Goal: Task Accomplishment & Management: Check status

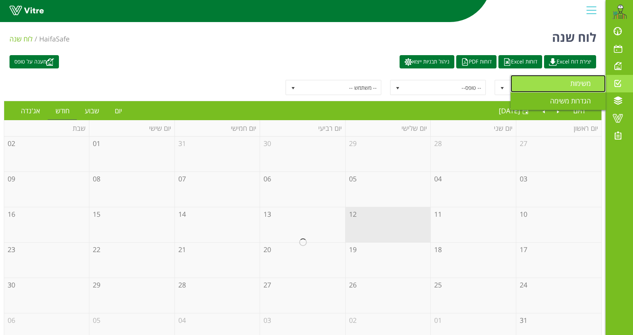
click at [585, 86] on span "משימות" at bounding box center [585, 83] width 30 height 9
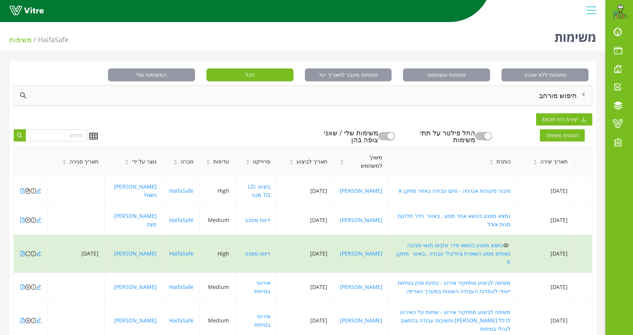
click at [566, 92] on div "חיפוש מורחב" at bounding box center [303, 96] width 578 height 20
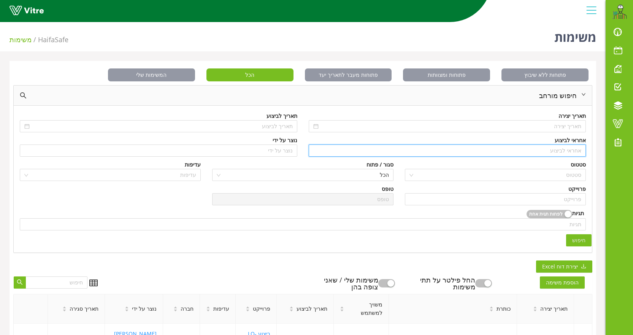
click at [561, 149] on input "search" at bounding box center [447, 150] width 268 height 11
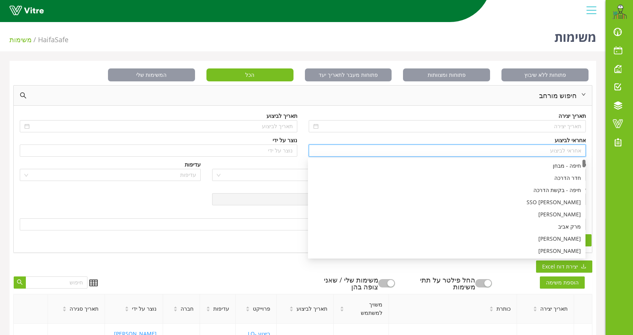
type input "n"
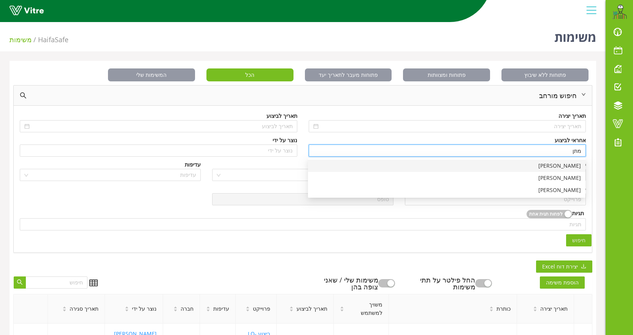
click at [561, 163] on div "[PERSON_NAME]" at bounding box center [446, 166] width 268 height 8
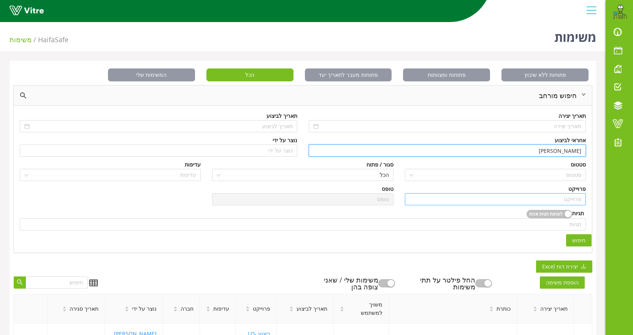
type input "[PERSON_NAME]"
click at [572, 201] on input "search" at bounding box center [495, 198] width 172 height 11
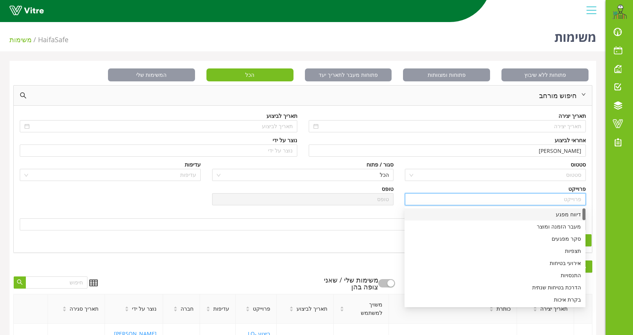
click at [570, 215] on div "דיווח מפגע" at bounding box center [495, 214] width 172 height 8
type input "דיווח מפגע"
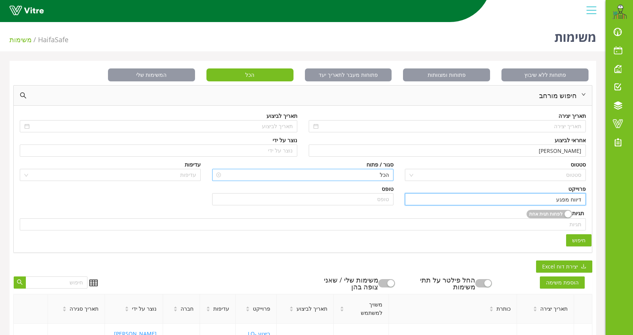
click at [322, 177] on span "הכל" at bounding box center [303, 174] width 172 height 11
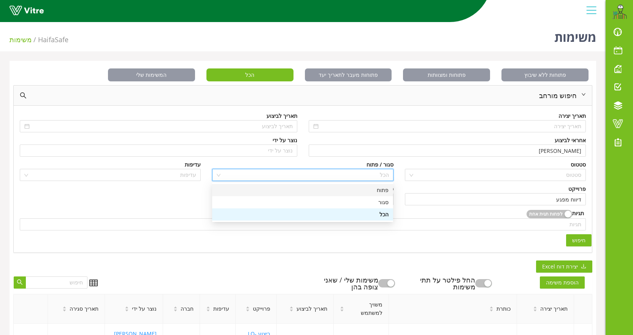
click at [381, 190] on div "פתוח" at bounding box center [303, 190] width 172 height 8
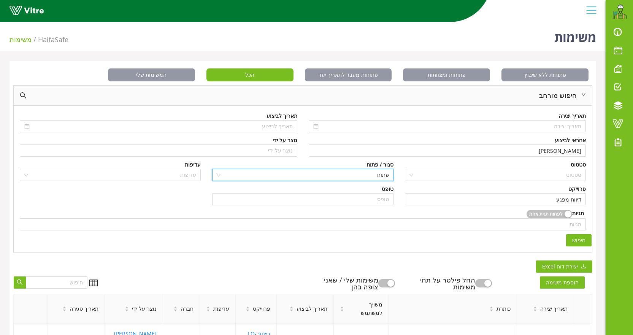
click at [576, 238] on span "חיפוש" at bounding box center [578, 240] width 13 height 8
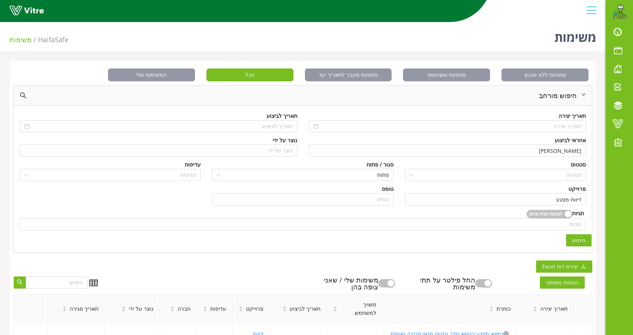
click at [579, 238] on span "חיפוש" at bounding box center [578, 240] width 13 height 8
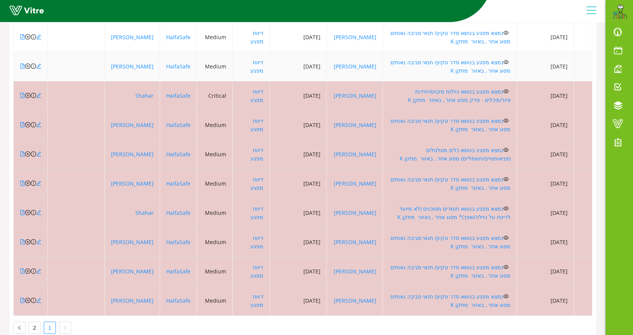
scroll to position [304, 0]
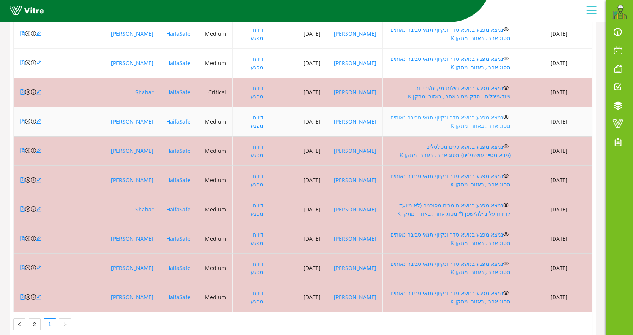
click at [456, 115] on link "נמצא מפגע בנושא סדר ונקיון/ תנאי סביבה נאותים מסוג אחר , באזור מתקן K" at bounding box center [450, 122] width 120 height 16
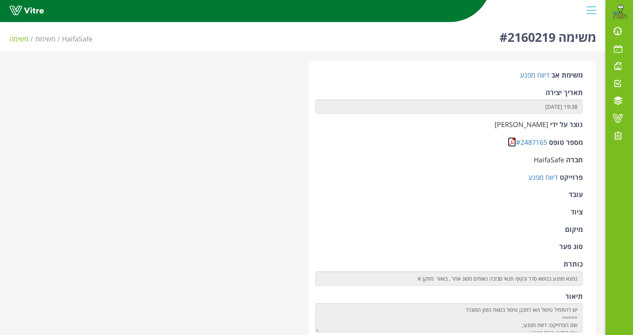
click at [508, 142] on link at bounding box center [512, 142] width 8 height 10
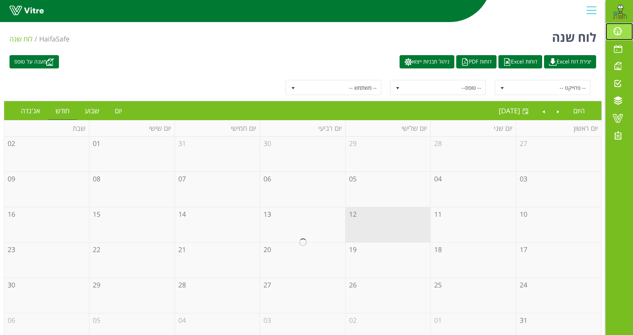
click at [613, 36] on link "לוח בקרה" at bounding box center [618, 31] width 27 height 17
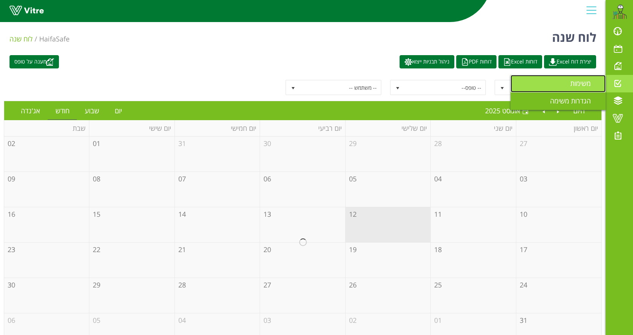
click at [586, 86] on span "משימות" at bounding box center [585, 83] width 30 height 9
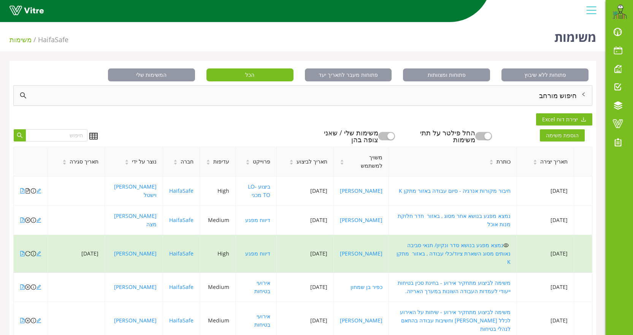
click at [568, 93] on div "חיפוש מורחב" at bounding box center [303, 96] width 578 height 20
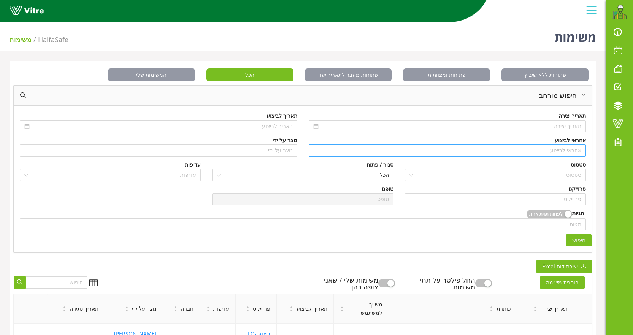
click at [561, 152] on input "search" at bounding box center [447, 150] width 268 height 11
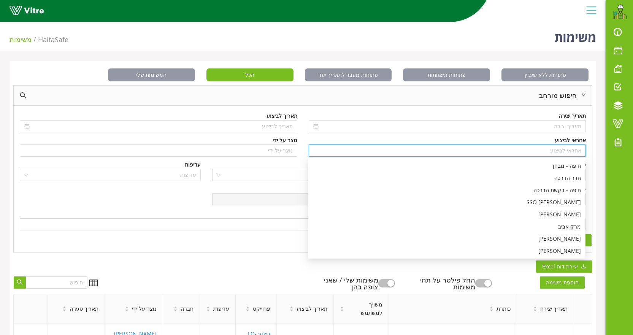
type input "n"
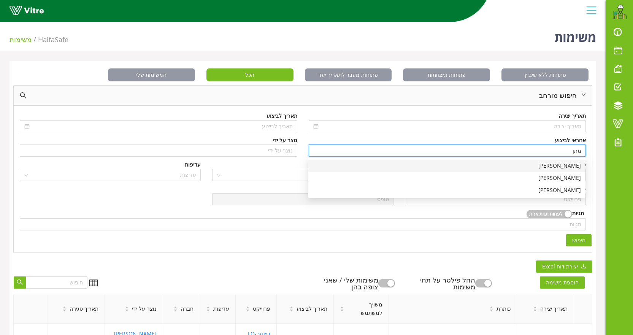
click at [557, 163] on div "[PERSON_NAME]" at bounding box center [446, 166] width 268 height 8
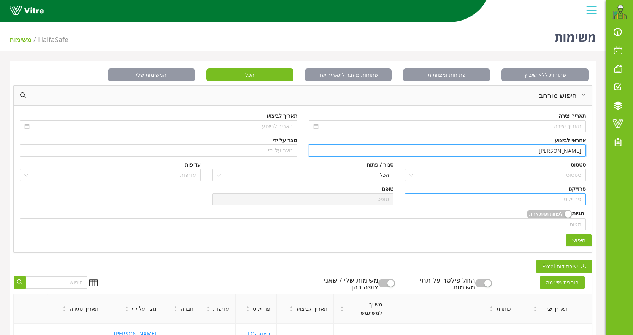
type input "[PERSON_NAME]"
click at [554, 196] on input "search" at bounding box center [495, 198] width 172 height 11
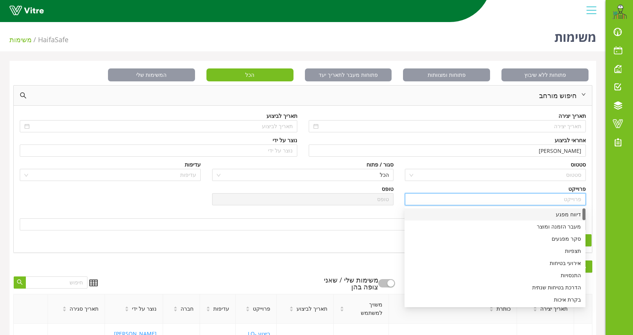
click at [565, 214] on div "דיווח מפגע" at bounding box center [495, 214] width 172 height 8
type input "דיווח מפגע"
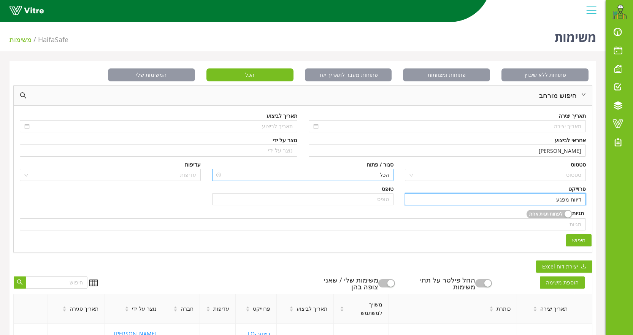
click at [352, 177] on span "הכל" at bounding box center [303, 174] width 172 height 11
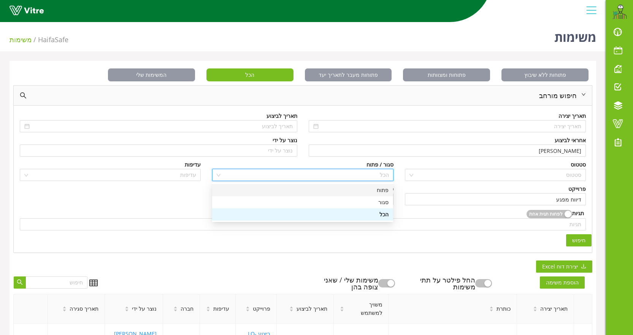
click at [378, 190] on div "פתוח" at bounding box center [303, 190] width 172 height 8
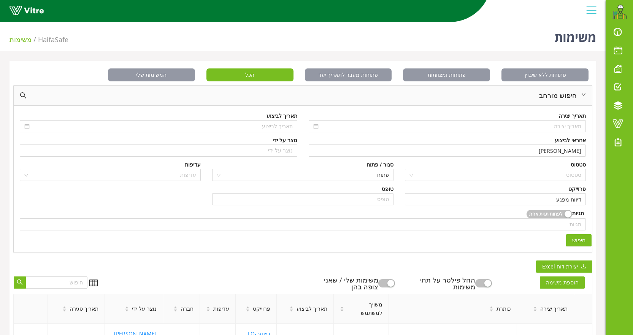
click at [582, 245] on button "חיפוש" at bounding box center [578, 240] width 25 height 12
click at [580, 239] on span "חיפוש" at bounding box center [578, 240] width 13 height 8
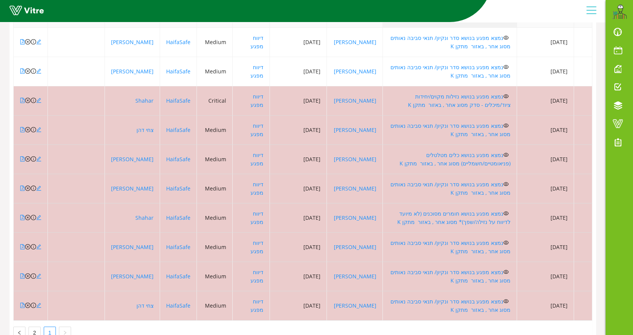
scroll to position [323, 0]
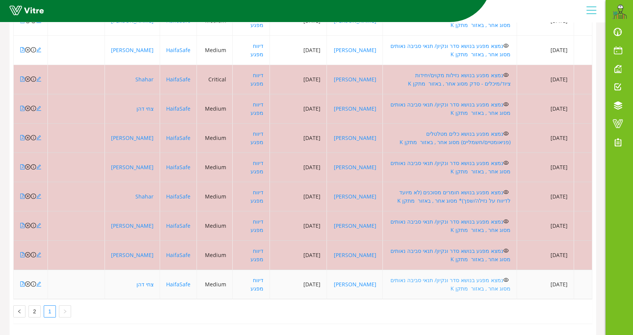
click at [437, 276] on link "נמצא מפגע בנושא סדר ונקיון/ תנאי סביבה נאותים מסוג אחר , באזור מתקן K" at bounding box center [450, 284] width 120 height 16
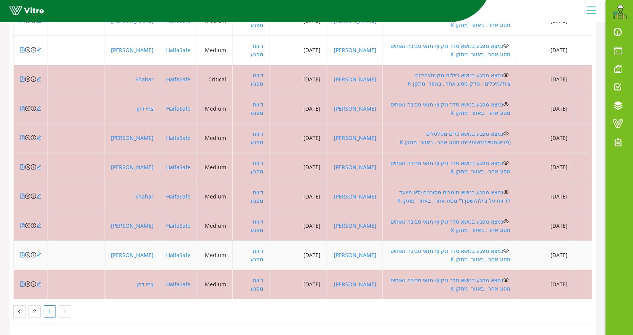
click at [483, 241] on td "נמצא מפגע בנושא סדר ונקיון/ תנאי סביבה נאותים מסוג אחר , באזור מתקן K" at bounding box center [450, 255] width 134 height 29
click at [483, 247] on link "נמצא מפגע בנושא סדר ונקיון/ תנאי סביבה נאותים מסוג אחר , באזור מתקן K" at bounding box center [450, 255] width 120 height 16
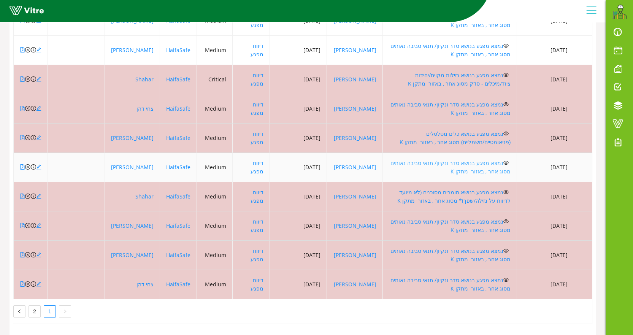
click at [447, 159] on link "נמצא מפגע בנושא סדר ונקיון/ תנאי סביבה נאותים מסוג אחר , באזור מתקן K" at bounding box center [450, 167] width 120 height 16
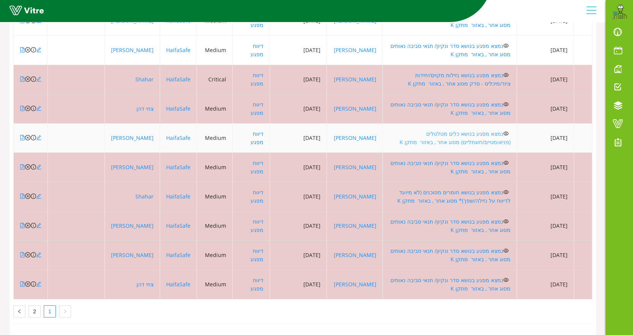
click at [451, 130] on link "נמצא מפגע בנושא כלים מטלטלים (פניאומטיים/חשמליים) מסוג אחר , באזור מתקן K" at bounding box center [454, 138] width 111 height 16
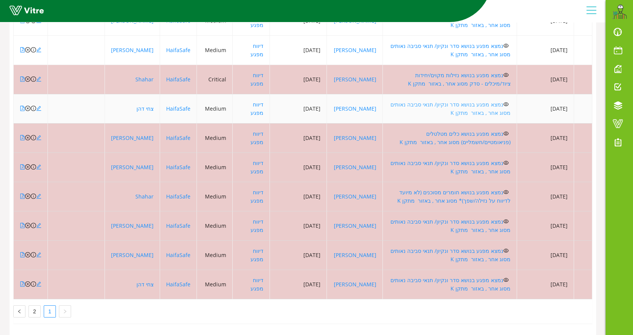
click at [451, 101] on link "נמצא מפגע בנושא סדר ונקיון/ תנאי סביבה נאותים מסוג אחר , באזור מתקן K" at bounding box center [450, 109] width 120 height 16
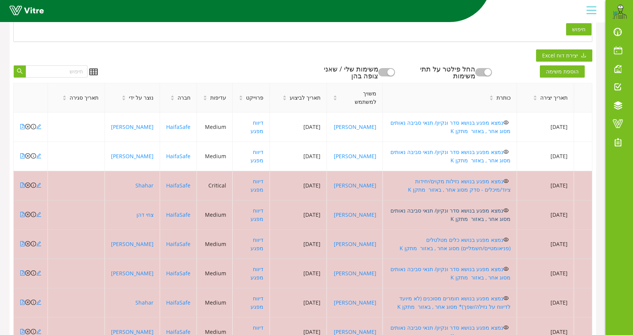
scroll to position [209, 0]
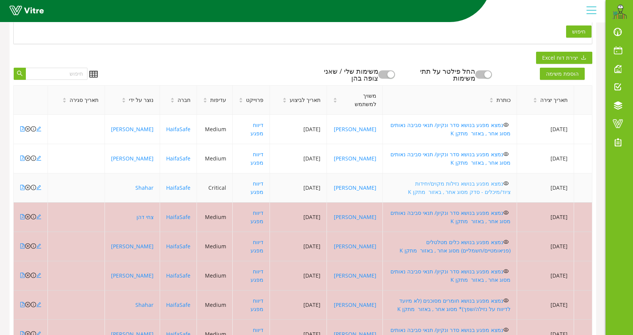
click at [472, 185] on link "נמצא מפגע בנושא נזילות מקוים/יחידות ציוד/מיכלים - סדק מסוג אחר , באזור מתקן K" at bounding box center [459, 188] width 103 height 16
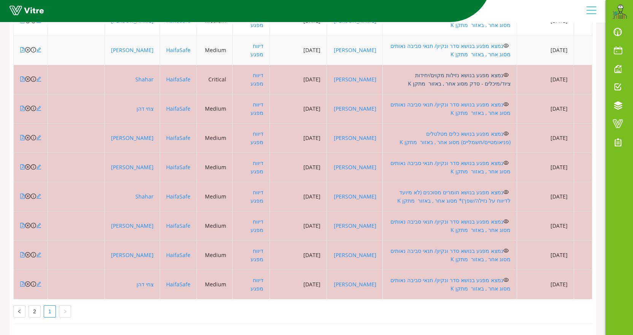
scroll to position [323, 0]
click at [36, 306] on link "2" at bounding box center [34, 311] width 11 height 11
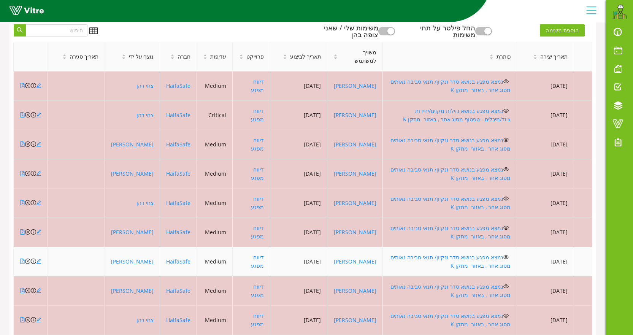
scroll to position [247, 0]
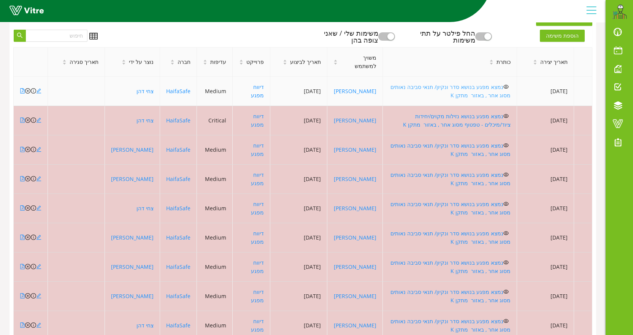
click at [448, 87] on link "נמצא מפגע בנושא סדר ונקיון/ תנאי סביבה נאותים מסוג אחר , באזור מתקן K" at bounding box center [450, 91] width 120 height 16
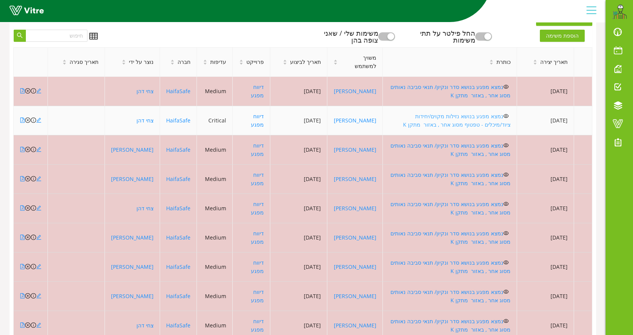
click at [450, 115] on link "נמצא מפגע בנושא נזילות מקוים/יחידות ציוד/מיכלים - טפטוף מסוג אחר , באזור מתקן K" at bounding box center [457, 120] width 108 height 16
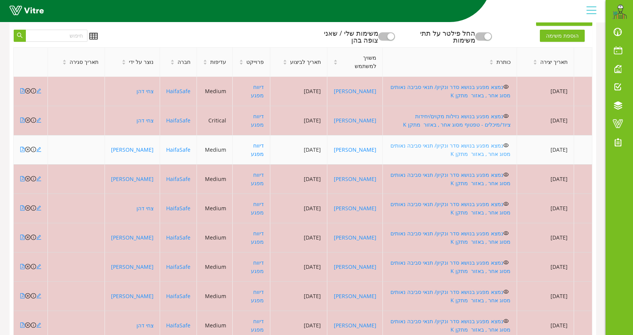
click at [418, 146] on link "נמצא מפגע בנושא סדר ונקיון/ תנאי סביבה נאותים מסוג אחר , באזור מתקן K" at bounding box center [450, 150] width 120 height 16
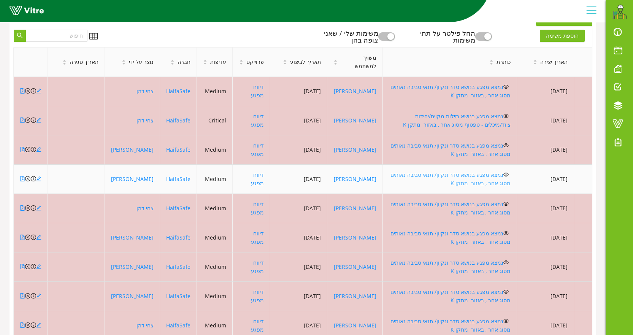
click at [455, 175] on link "נמצא מפגע בנושא סדר ונקיון/ תנאי סביבה נאותים מסוג אחר , באזור מתקן K" at bounding box center [450, 179] width 120 height 16
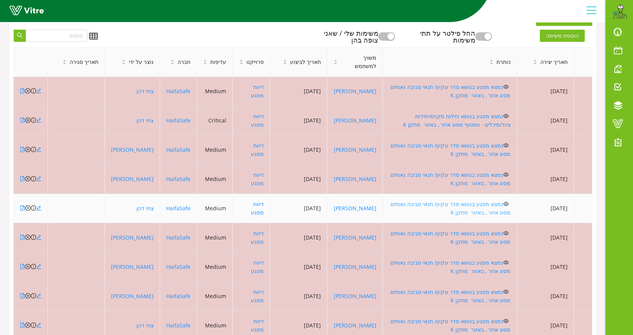
click at [436, 201] on link "נמצא מפגע בנושא סדר ונקיון/ תנאי סביבה נאותים מסוג אחר , באזור מתקן K" at bounding box center [450, 208] width 120 height 16
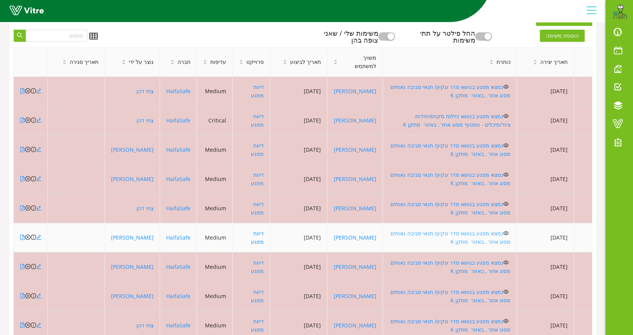
click at [469, 233] on link "נמצא מפגע בנושא סדר ונקיון/ תנאי סביבה נאותים מסוג אחר , באזור מתקן K" at bounding box center [450, 238] width 120 height 16
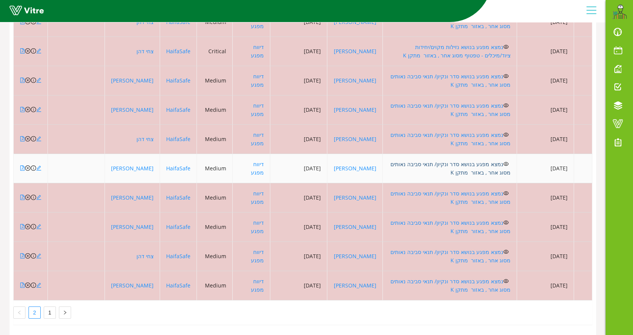
scroll to position [323, 0]
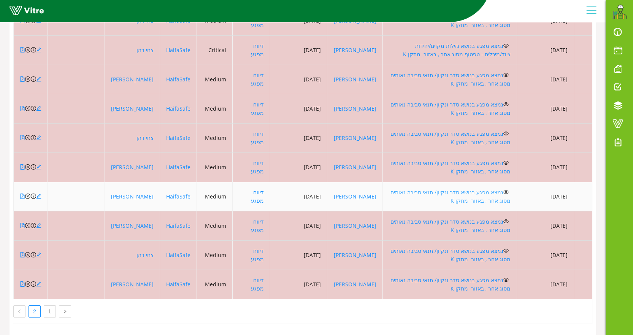
click at [459, 188] on link "נמצא מפגע בנושא סדר ונקיון/ תנאי סביבה נאותים מסוג אחר , באזור מתקן K" at bounding box center [450, 196] width 120 height 16
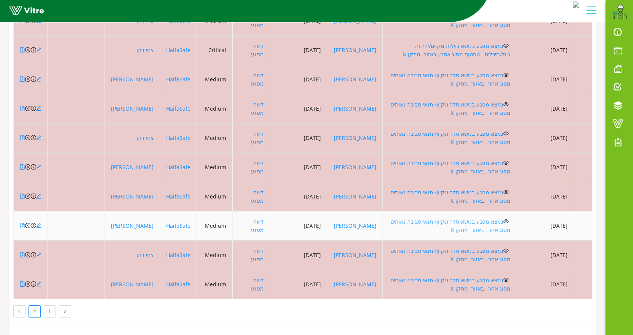
click at [477, 218] on link "נמצא מפגע בנושא סדר ונקיון/ תנאי סביבה נאותים מסוג אחר , באזור מתקן K" at bounding box center [450, 226] width 120 height 16
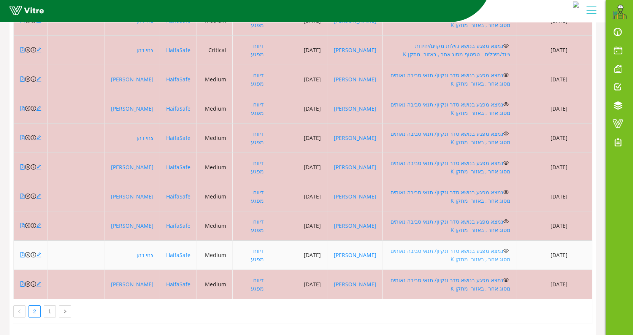
click at [434, 247] on link "נמצא מפגע בנושא סדר ונקיון/ תנאי סביבה נאותים מסוג אחר , באזור מתקן K" at bounding box center [450, 255] width 120 height 16
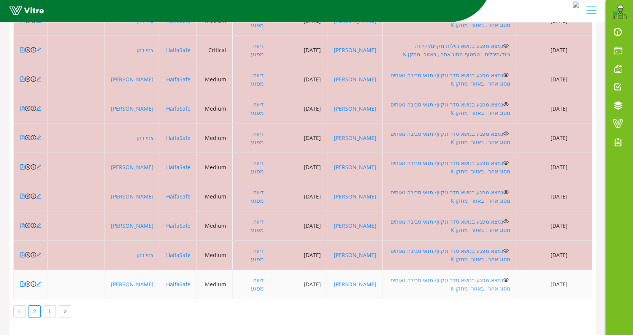
click at [429, 276] on link "נמצא מפגע בנושא סדר ונקיון/ תנאי סביבה נאותים מסוג אחר , באזור מתקן K" at bounding box center [450, 284] width 120 height 16
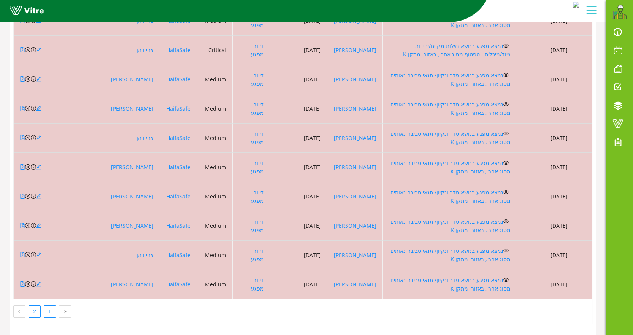
click at [50, 306] on link "1" at bounding box center [49, 311] width 11 height 11
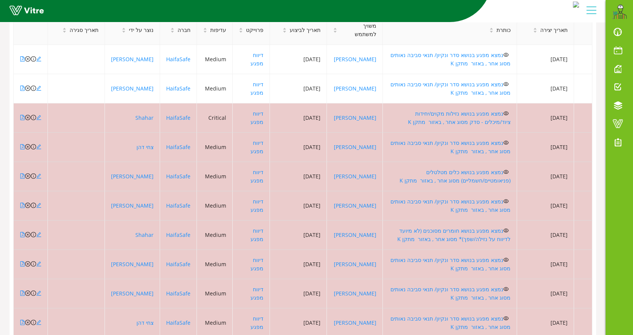
scroll to position [247, 0]
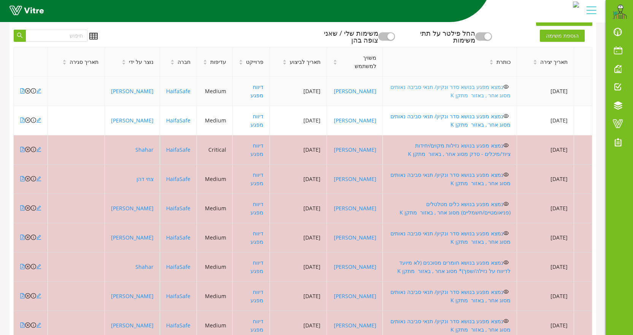
click at [442, 89] on link "נמצא מפגע בנושא סדר ונקיון/ תנאי סביבה נאותים מסוג אחר , באזור מתקן K" at bounding box center [450, 91] width 120 height 16
click at [28, 91] on icon "close-circle" at bounding box center [27, 90] width 5 height 5
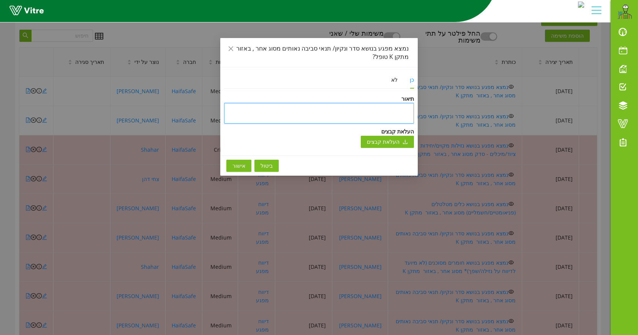
click at [332, 108] on textarea at bounding box center [319, 113] width 190 height 21
type textarea "ט"
type textarea "טו"
type textarea "טופ"
type textarea "טופל"
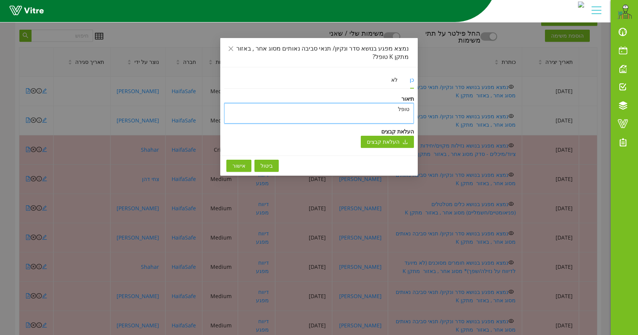
type textarea "טופל"
click at [245, 165] on button "אישור" at bounding box center [238, 166] width 25 height 12
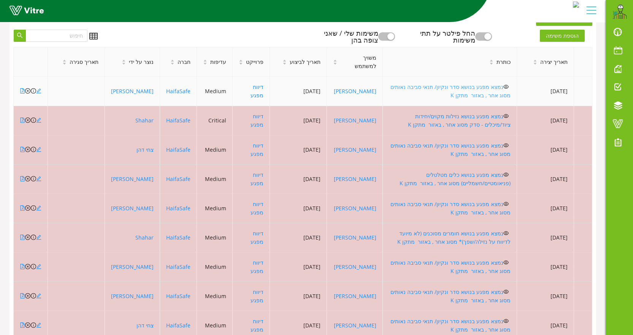
click at [410, 89] on link "נמצא מפגע בנושא סדר ונקיון/ תנאי סביבה נאותים מסוג אחר , באזור מתקן K" at bounding box center [450, 91] width 120 height 16
click at [27, 90] on icon "close-circle" at bounding box center [27, 90] width 5 height 5
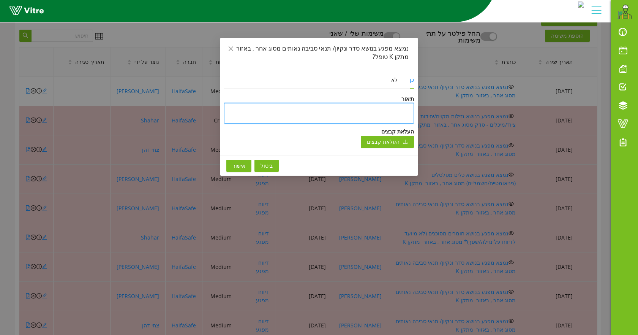
click at [391, 109] on textarea at bounding box center [319, 113] width 190 height 21
type textarea "ט"
type textarea "טו"
type textarea "טופ"
type textarea "טופל"
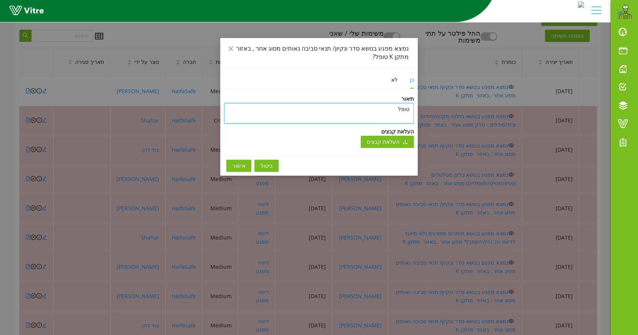
type textarea "טופל"
click at [244, 169] on span "אישור" at bounding box center [239, 166] width 13 height 8
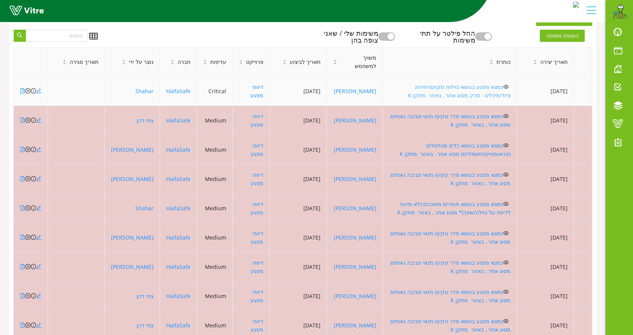
click at [450, 86] on link "נמצא מפגע בנושא נזילות מקוים/יחידות ציוד/מיכלים - סדק מסוג אחר , באזור מתקן K" at bounding box center [459, 91] width 103 height 16
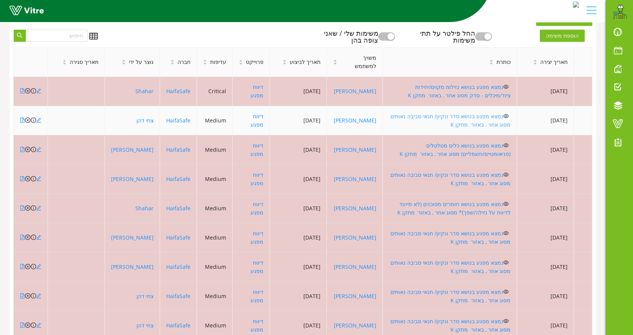
click at [475, 117] on link "נמצא מפגע בנושא סדר ונקיון/ תנאי סביבה נאותים מסוג אחר , באזור מתקן K" at bounding box center [450, 120] width 120 height 16
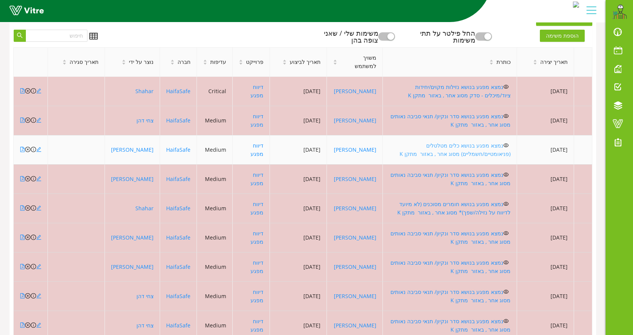
click at [486, 144] on link "נמצא מפגע בנושא כלים מטלטלים (פניאומטיים/חשמליים) מסוג אחר , באזור מתקן K" at bounding box center [454, 150] width 111 height 16
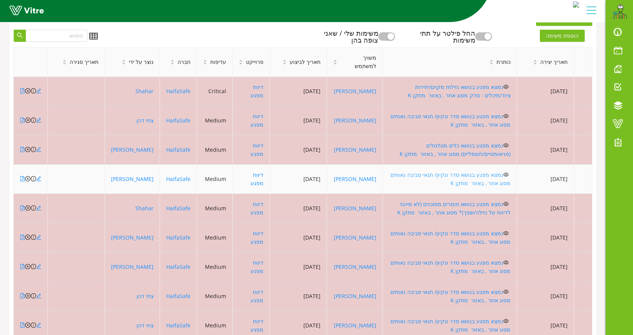
click at [478, 173] on link "נמצא מפגע בנושא סדר ונקיון/ תנאי סביבה נאותים מסוג אחר , באזור מתקן K" at bounding box center [450, 179] width 120 height 16
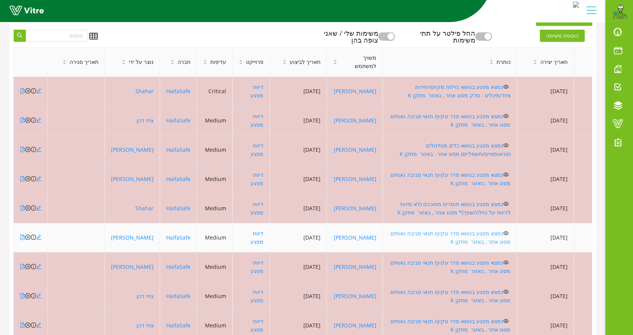
click at [446, 232] on link "נמצא מפגע בנושא סדר ונקיון/ תנאי סביבה נאותים מסוג אחר , באזור מתקן K" at bounding box center [450, 238] width 120 height 16
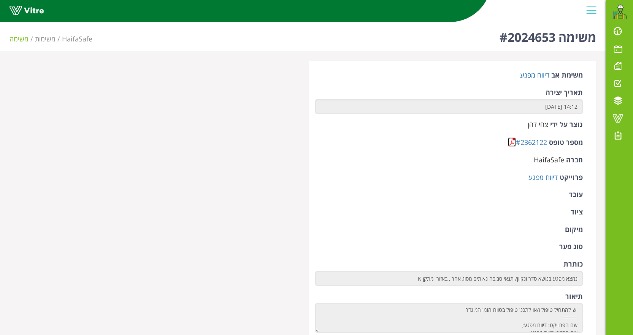
click at [513, 140] on link at bounding box center [512, 142] width 8 height 10
click at [512, 142] on link at bounding box center [512, 142] width 8 height 10
click at [512, 143] on link at bounding box center [512, 142] width 8 height 10
click at [509, 141] on link at bounding box center [512, 142] width 8 height 10
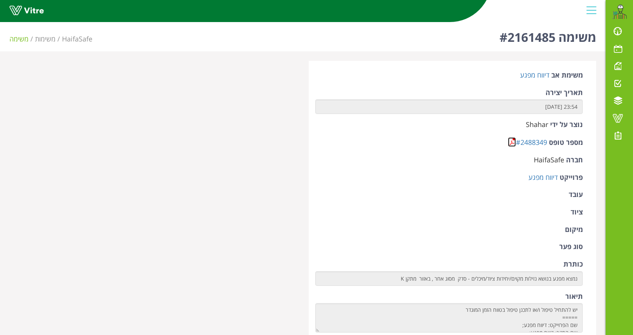
click at [509, 144] on link at bounding box center [512, 142] width 8 height 10
click at [510, 139] on link at bounding box center [512, 142] width 8 height 10
click at [509, 142] on link at bounding box center [512, 142] width 8 height 10
click at [512, 141] on link at bounding box center [512, 142] width 8 height 10
click at [512, 143] on link at bounding box center [512, 142] width 8 height 10
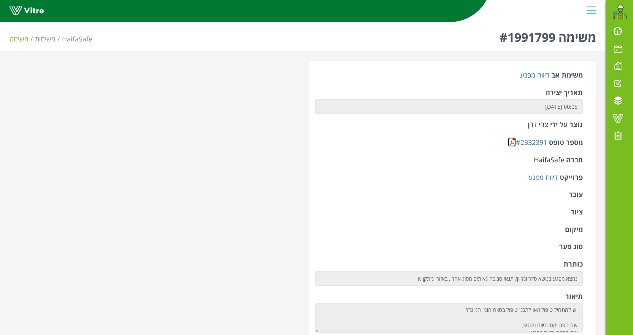
click at [510, 143] on link at bounding box center [512, 142] width 8 height 10
click at [508, 141] on link at bounding box center [512, 142] width 8 height 10
click at [510, 139] on link at bounding box center [512, 142] width 8 height 10
click at [509, 144] on link at bounding box center [512, 142] width 8 height 10
click at [512, 143] on link at bounding box center [512, 142] width 8 height 10
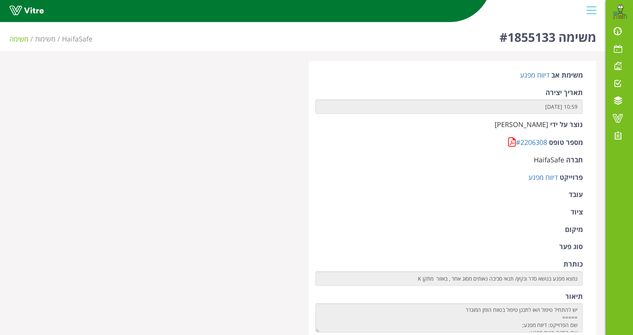
click at [510, 137] on form "משימת אב דיווח מפגע תאריך יצירה 10:59 [DATE] נוצר על ידי [PERSON_NAME] מספר טופ…" at bounding box center [449, 325] width 268 height 510
click at [510, 143] on link at bounding box center [512, 142] width 8 height 10
click at [512, 145] on link at bounding box center [512, 142] width 8 height 10
click at [514, 144] on link at bounding box center [512, 142] width 8 height 10
click at [511, 143] on link at bounding box center [512, 142] width 8 height 10
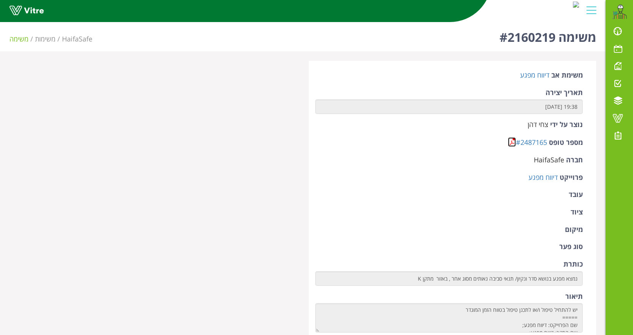
click at [509, 141] on link at bounding box center [512, 142] width 8 height 10
click at [512, 141] on link at bounding box center [512, 142] width 8 height 10
click at [510, 143] on link at bounding box center [512, 142] width 8 height 10
click at [510, 142] on link at bounding box center [512, 142] width 8 height 10
